Goal: Communication & Community: Answer question/provide support

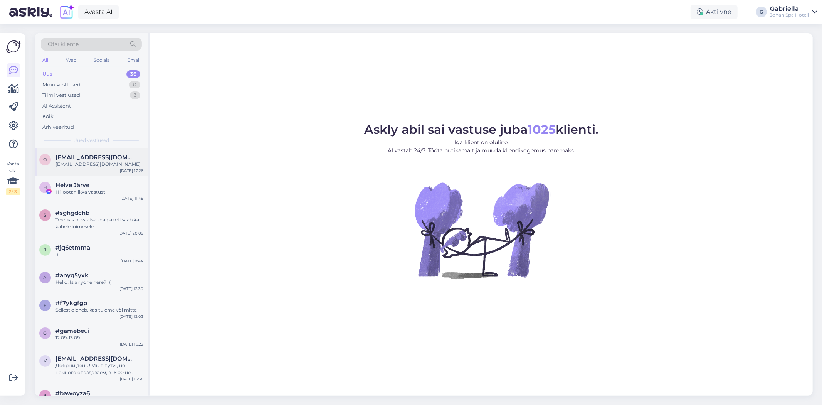
click at [97, 152] on div "o [EMAIL_ADDRESS][DOMAIN_NAME] [EMAIL_ADDRESS][DOMAIN_NAME] [DATE] 17:28" at bounding box center [91, 162] width 113 height 28
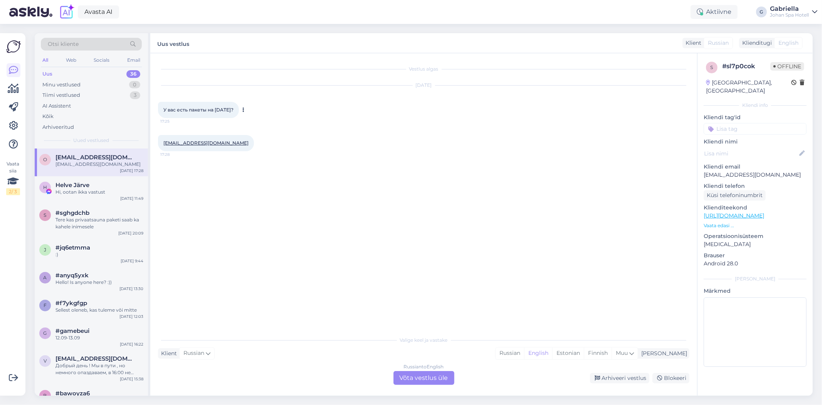
drag, startPoint x: 163, startPoint y: 109, endPoint x: 245, endPoint y: 113, distance: 82.9
click at [239, 113] on div "У вас есть пакеты на [DATE]? 17:25" at bounding box center [198, 110] width 81 height 16
click at [173, 107] on span "У вас есть пакеты на [DATE]?" at bounding box center [198, 110] width 70 height 6
drag, startPoint x: 171, startPoint y: 110, endPoint x: 240, endPoint y: 113, distance: 68.7
click at [239, 113] on div "У вас есть пакеты на [DATE]? 17:25" at bounding box center [198, 110] width 81 height 16
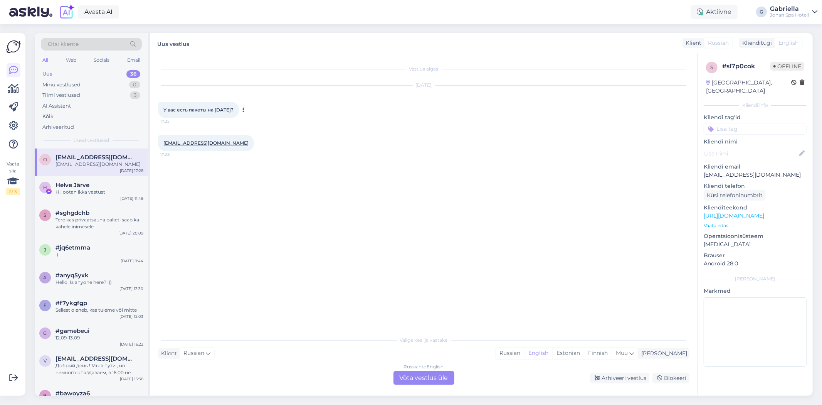
click at [239, 110] on div "У вас есть пакеты на [DATE]? 17:25" at bounding box center [198, 110] width 81 height 16
drag, startPoint x: 242, startPoint y: 110, endPoint x: 165, endPoint y: 114, distance: 77.2
click at [165, 114] on div "У вас есть пакеты на [DATE]? 17:25" at bounding box center [198, 110] width 81 height 16
click at [166, 111] on span "У вас есть пакеты на [DATE]?" at bounding box center [198, 110] width 70 height 6
drag, startPoint x: 164, startPoint y: 109, endPoint x: 238, endPoint y: 110, distance: 74.0
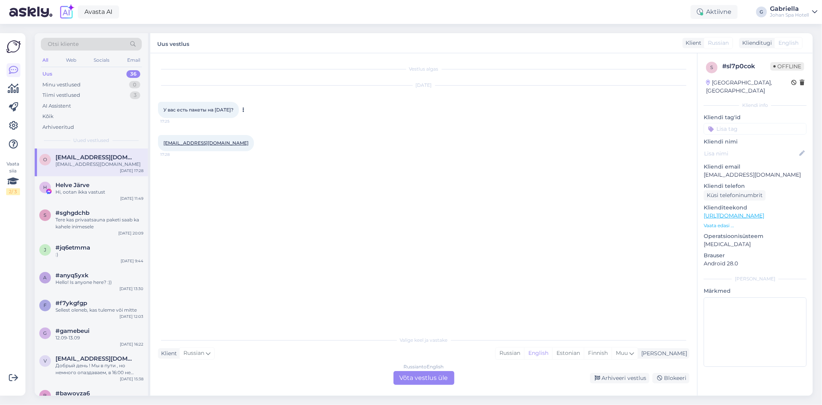
click at [270, 108] on div "[DATE] У вас есть пакеты на [DATE]? 17:25" at bounding box center [423, 101] width 531 height 49
click at [234, 110] on span "У вас есть пакеты на [DATE]?" at bounding box center [198, 110] width 70 height 6
drag, startPoint x: 243, startPoint y: 111, endPoint x: 162, endPoint y: 116, distance: 80.7
click at [166, 116] on div "У вас есть пакеты на [DATE]? 17:25" at bounding box center [198, 110] width 81 height 16
drag, startPoint x: 164, startPoint y: 109, endPoint x: 244, endPoint y: 109, distance: 80.5
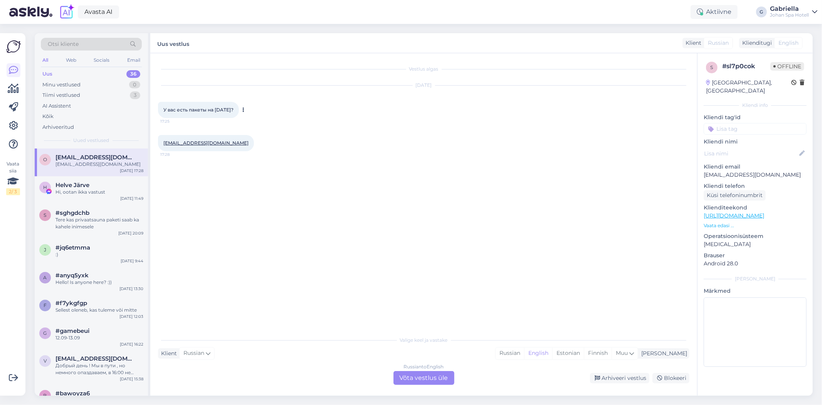
click at [239, 109] on div "У вас есть пакеты на [DATE]? 17:25" at bounding box center [198, 110] width 81 height 16
click at [414, 376] on div "Russian to English Võta vestlus üle" at bounding box center [423, 378] width 61 height 14
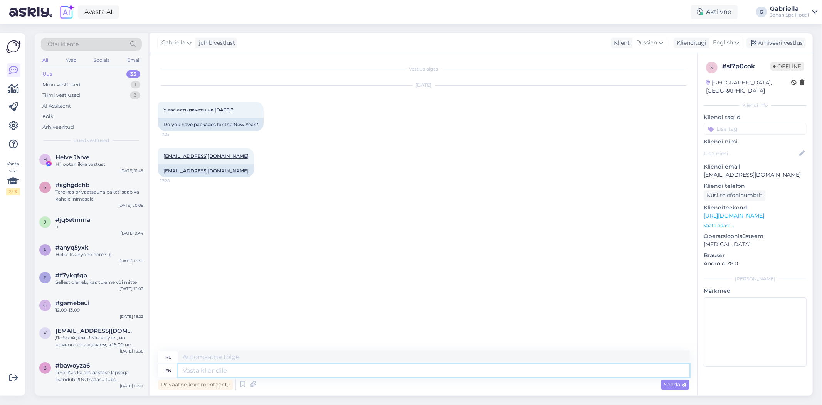
click at [257, 366] on textarea at bounding box center [433, 370] width 511 height 13
type textarea "Tere!"
type textarea "Вот!"
type textarea "T"
type textarea "Hello! P"
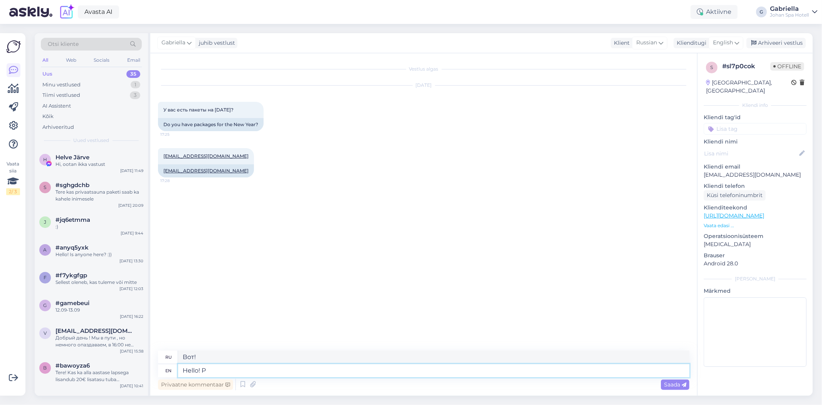
type textarea "Привет!"
type textarea "Hello! Please s"
type textarea "Здравствуйте! Пожалуйста."
type textarea "Hello! Please send yo"
type textarea "Здравствуйте! Пожалуйста, отправьте"
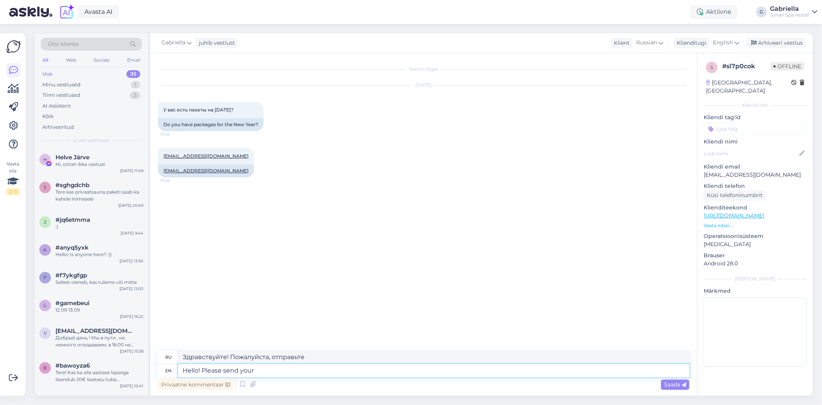
type textarea "Hello! Please send your"
type textarea "Здравствуйте! Пожалуйста, отправьте ваш"
type textarea "Hello! Please send your exac"
type textarea "Здравствуйте! Пожалуйста, пришлите ваш точный адрес."
type textarea "Hello! Please send your exact wi"
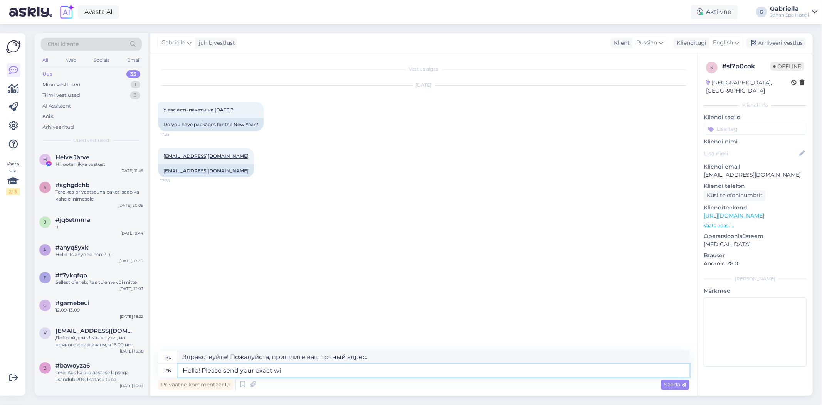
type textarea "Здравствуйте! Пожалуйста, пришлите точный номер"
type textarea "Hello! Please send your exact wish t"
type textarea "Здравствуйте! Пожалуйста, отправьте точное пожелание."
type textarea "Hello! Please send your exact wish to"
type textarea "Здравствуйте! Пожалуйста, отправьте ваше точное пожелание на адрес"
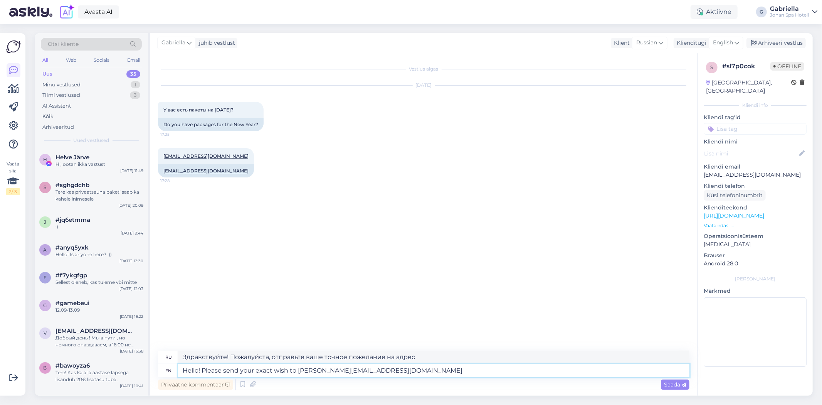
type textarea "Hello! Please send your exact wish to [PERSON_NAME][EMAIL_ADDRESS][DOMAIN_NAME]"
type textarea "Здравствуйте! Пожалуйста, отправьте ваше точное пожелание на [PERSON_NAME][EMAI…"
click at [265, 370] on textarea "Hello! Please send your exact wish to [PERSON_NAME][EMAIL_ADDRESS][DOMAIN_NAME]" at bounding box center [433, 370] width 511 height 13
type textarea "Hello! Please send your wish to [PERSON_NAME][EMAIL_ADDRESS][DOMAIN_NAME]"
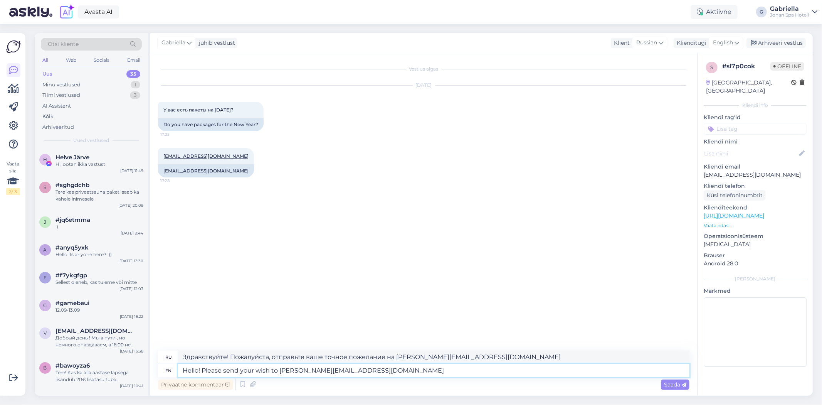
type textarea "Здравствуйте! Пожалуйста, отправьте ваше пожелание на [PERSON_NAME][EMAIL_ADDRE…"
click at [271, 371] on textarea "Hello! Please send your wish to [PERSON_NAME][EMAIL_ADDRESS][DOMAIN_NAME]" at bounding box center [433, 370] width 511 height 13
type textarea "Hello! Please send your wish wito [EMAIL_ADDRESS][DOMAIN_NAME]"
type textarea "Здравствуйте! Пожалуйста, отправьте ваше пожелание на адрес [PERSON_NAME][EMAIL…"
type textarea "Hello! Please send your wish witto [PERSON_NAME][EMAIL_ADDRESS][DOMAIN_NAME]"
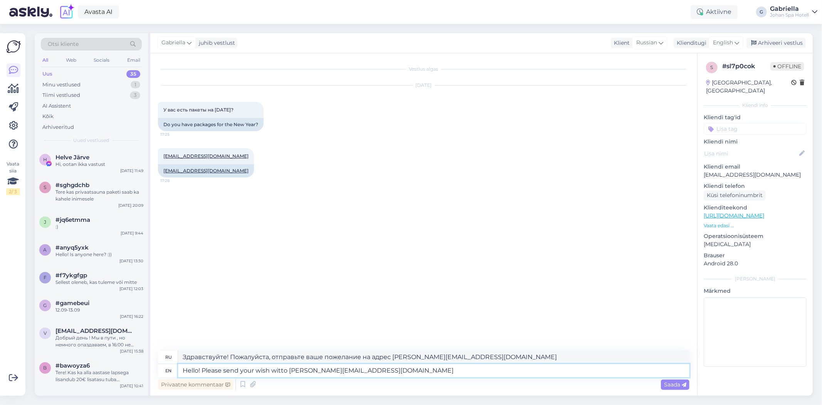
type textarea "Здравствуйте! Пожалуйста, отправьте ваше пожелание на адрес wito [EMAIL_ADDRESS…"
type textarea "Hello! Please send your wish withto [PERSON_NAME][EMAIL_ADDRESS][DOMAIN_NAME]"
type textarea "Здравствуйте! Пожалуйста, отправьте ваше пожелание на [PERSON_NAME][EMAIL_ADDRE…"
type textarea "Hello! Please send your wish with theto [PERSON_NAME][EMAIL_ADDRESS][DOMAIN_NAM…"
type textarea "Здравствуйте! Пожалуйста, отправьте ваше пожелание на адрес [PERSON_NAME][EMAIL…"
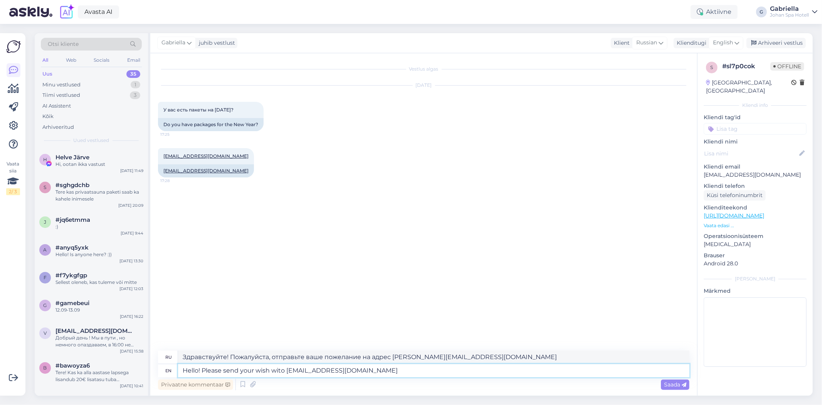
type textarea "Hello! Please send your wish [PERSON_NAME] [PERSON_NAME][EMAIL_ADDRESS][DOMAIN_…"
type textarea "Здравствуйте! Пожалуйста, отправьте ваше пожелание на [PERSON_NAME][EMAIL_ADDRE…"
type textarea "Hello! Please send your wish to [PERSON_NAME][EMAIL_ADDRESS][DOMAIN_NAME]"
type textarea "Здравствуйте! Пожалуйста, отправьте ваше пожелание на [PERSON_NAME][EMAIL_ADDRE…"
click at [364, 366] on textarea "Hello! Please send your wish to [PERSON_NAME][EMAIL_ADDRESS][DOMAIN_NAME]" at bounding box center [433, 370] width 511 height 13
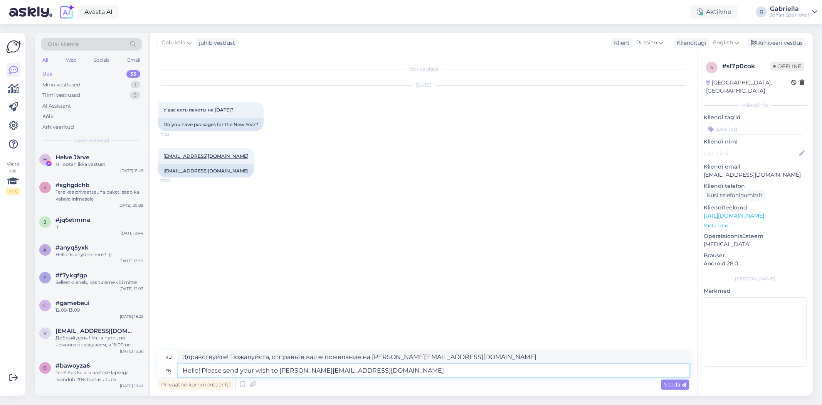
type textarea "Hello! Please send your wish to [PERSON_NAME][EMAIL_ADDRESS][DOMAIN_NAME]."
type textarea "Здравствуйте! Пожалуйста, отправьте ваше пожелание на [PERSON_NAME][EMAIL_ADDRE…"
type textarea "Hello! Please send your wish to [PERSON_NAME][EMAIL_ADDRESS][DOMAIN_NAME]."
click at [673, 385] on span "Saada" at bounding box center [675, 384] width 22 height 7
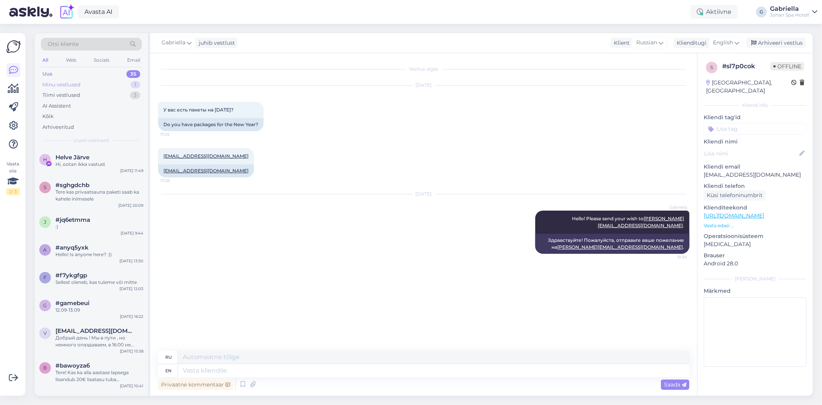
click at [86, 80] on div "Minu vestlused 1" at bounding box center [91, 84] width 101 height 11
